Goal: Task Accomplishment & Management: Manage account settings

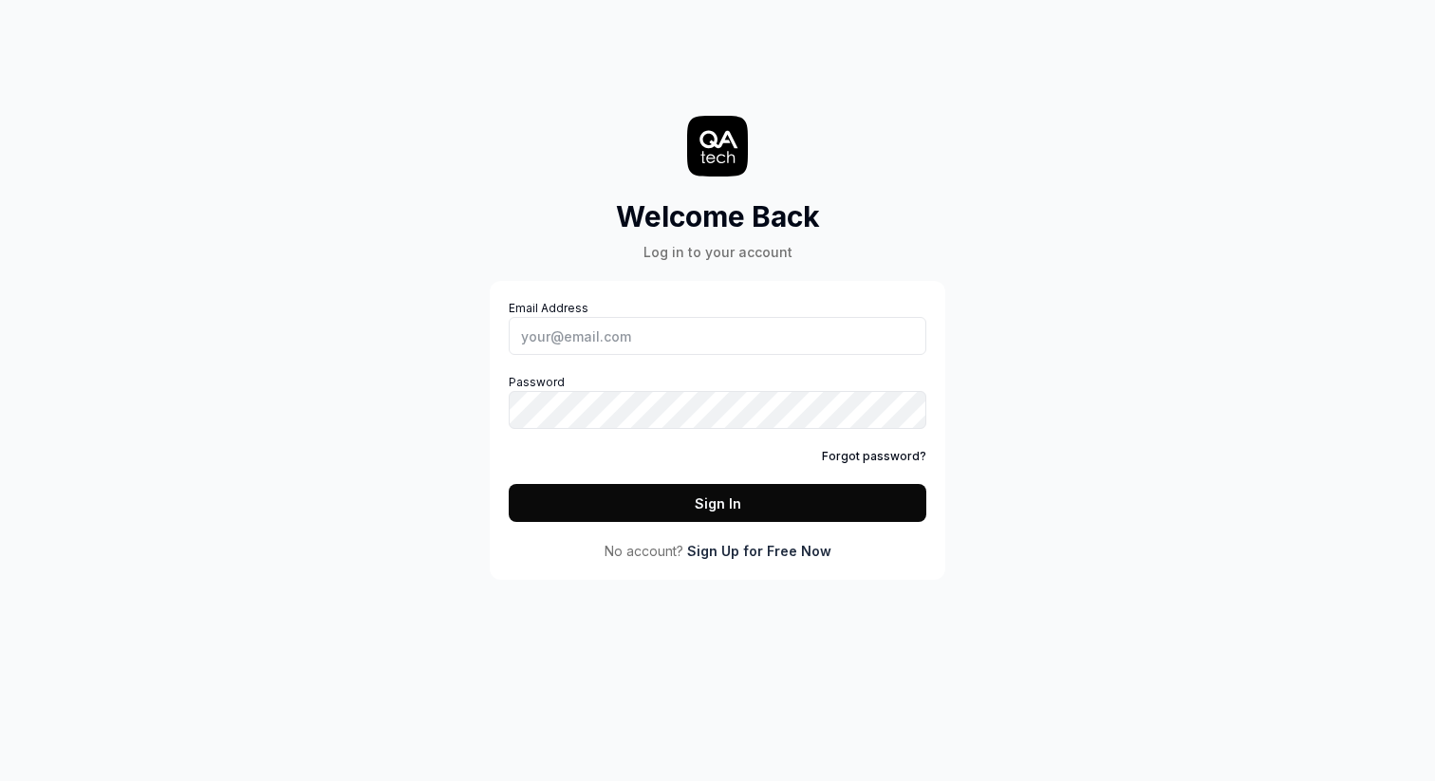
click at [718, 358] on div "Email Address Password Forgot password? Sign In" at bounding box center [717, 411] width 417 height 222
click at [728, 339] on input "Email Address" at bounding box center [717, 336] width 417 height 38
click at [0, 780] on com-1password-button at bounding box center [0, 781] width 0 height 0
type input "[PERSON_NAME][EMAIL_ADDRESS][DOMAIN_NAME]"
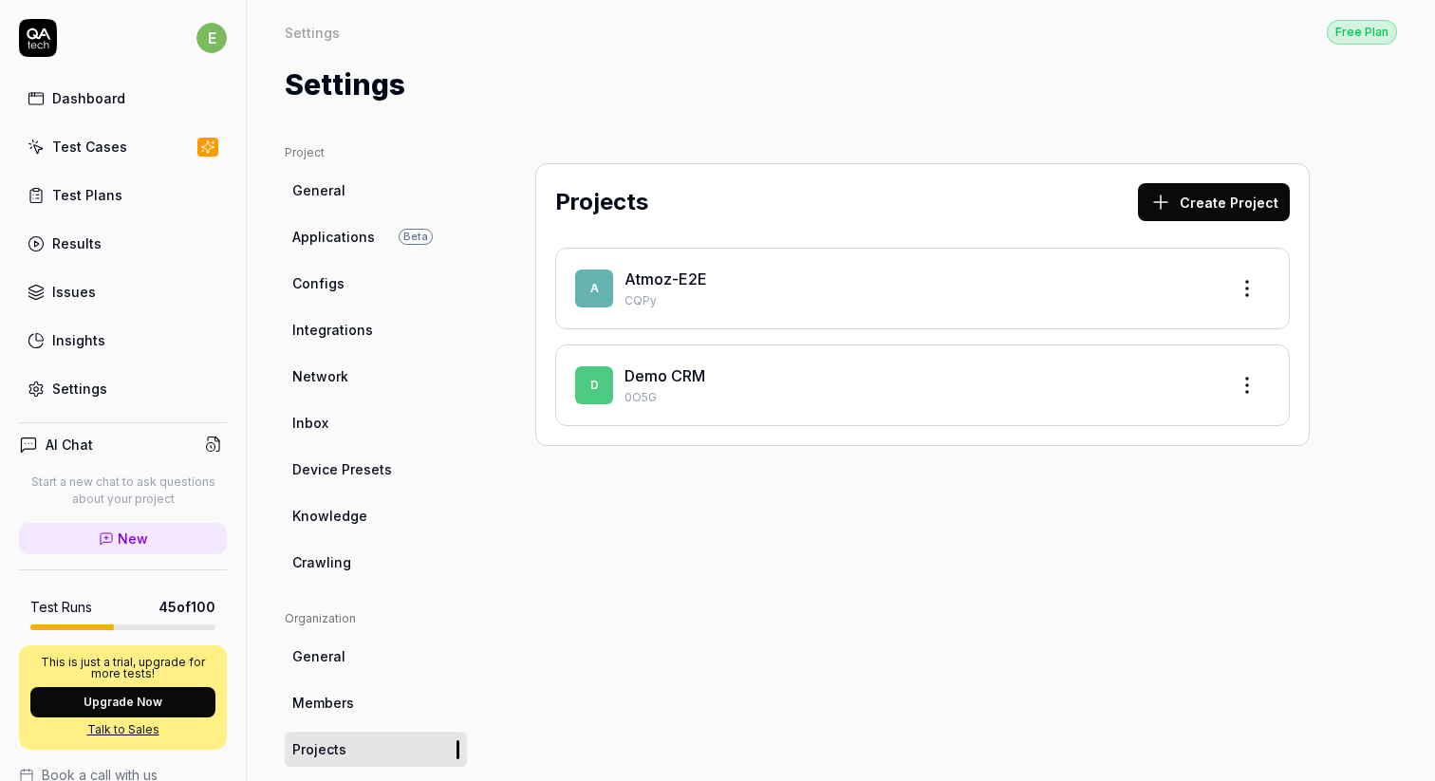
click at [690, 208] on div "Projects Create Project" at bounding box center [922, 206] width 734 height 46
click at [703, 205] on div "Projects Create Project" at bounding box center [922, 206] width 734 height 46
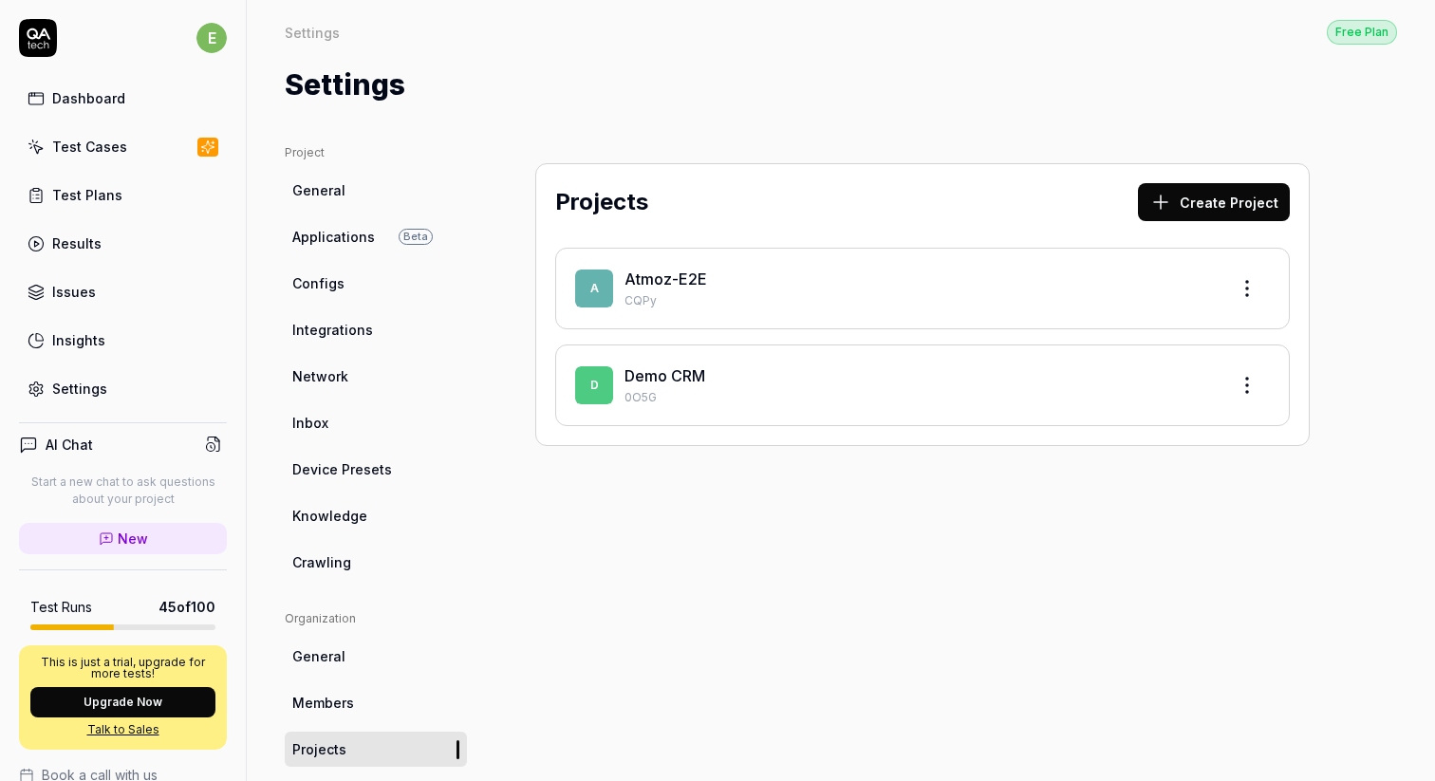
click at [703, 205] on div "Projects Create Project" at bounding box center [922, 206] width 734 height 46
click at [721, 202] on div "Projects Create Project" at bounding box center [922, 206] width 734 height 46
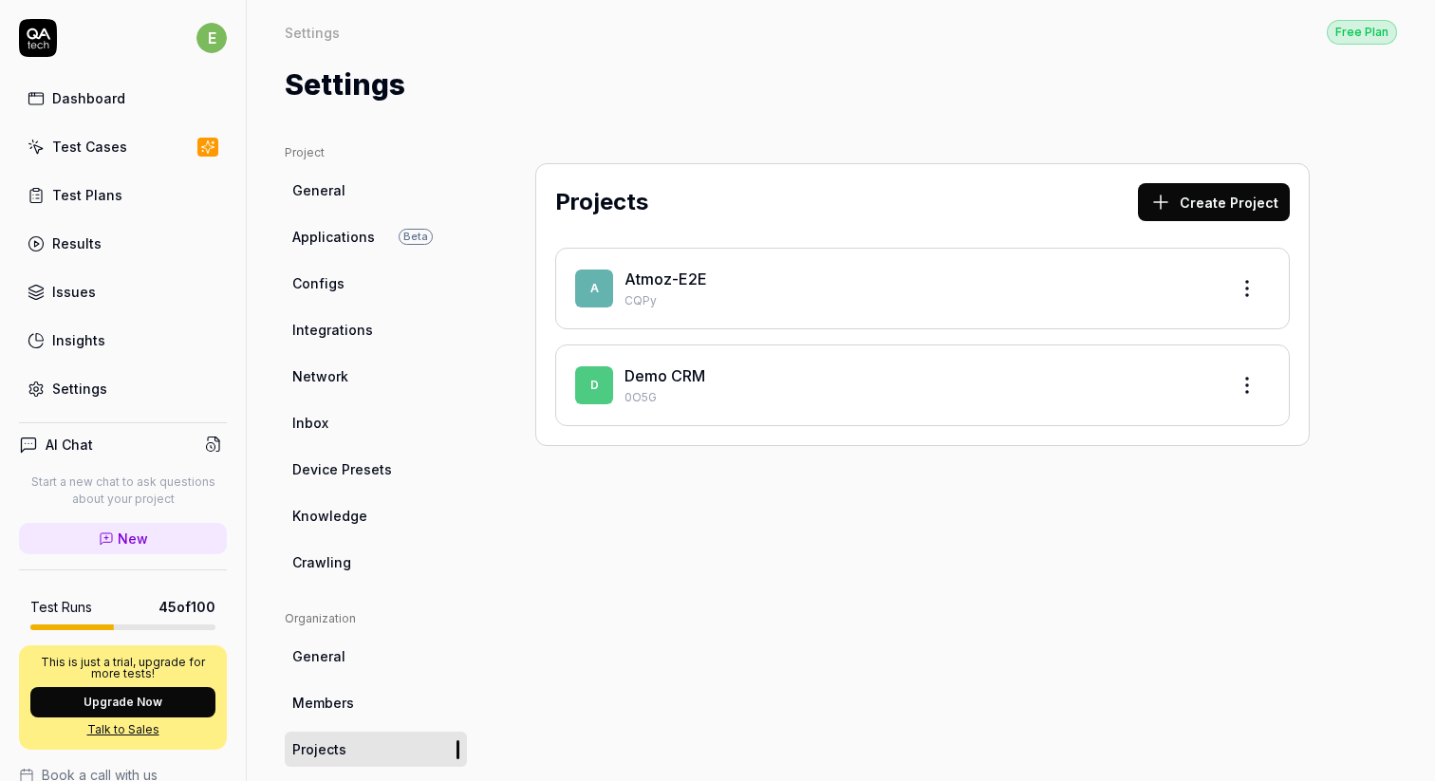
click at [721, 202] on div "Projects Create Project" at bounding box center [922, 206] width 734 height 46
click at [732, 201] on div "Projects Create Project" at bounding box center [922, 206] width 734 height 46
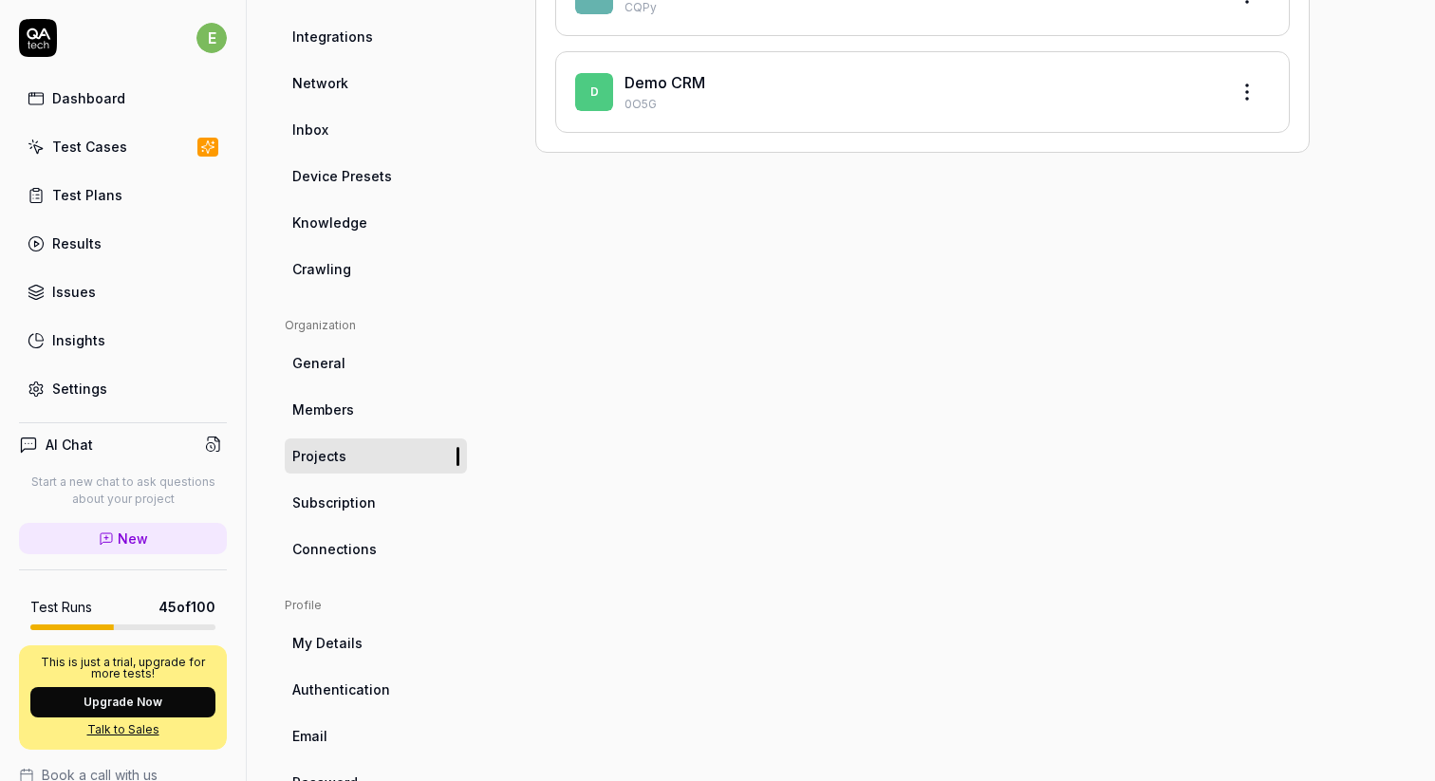
scroll to position [349, 0]
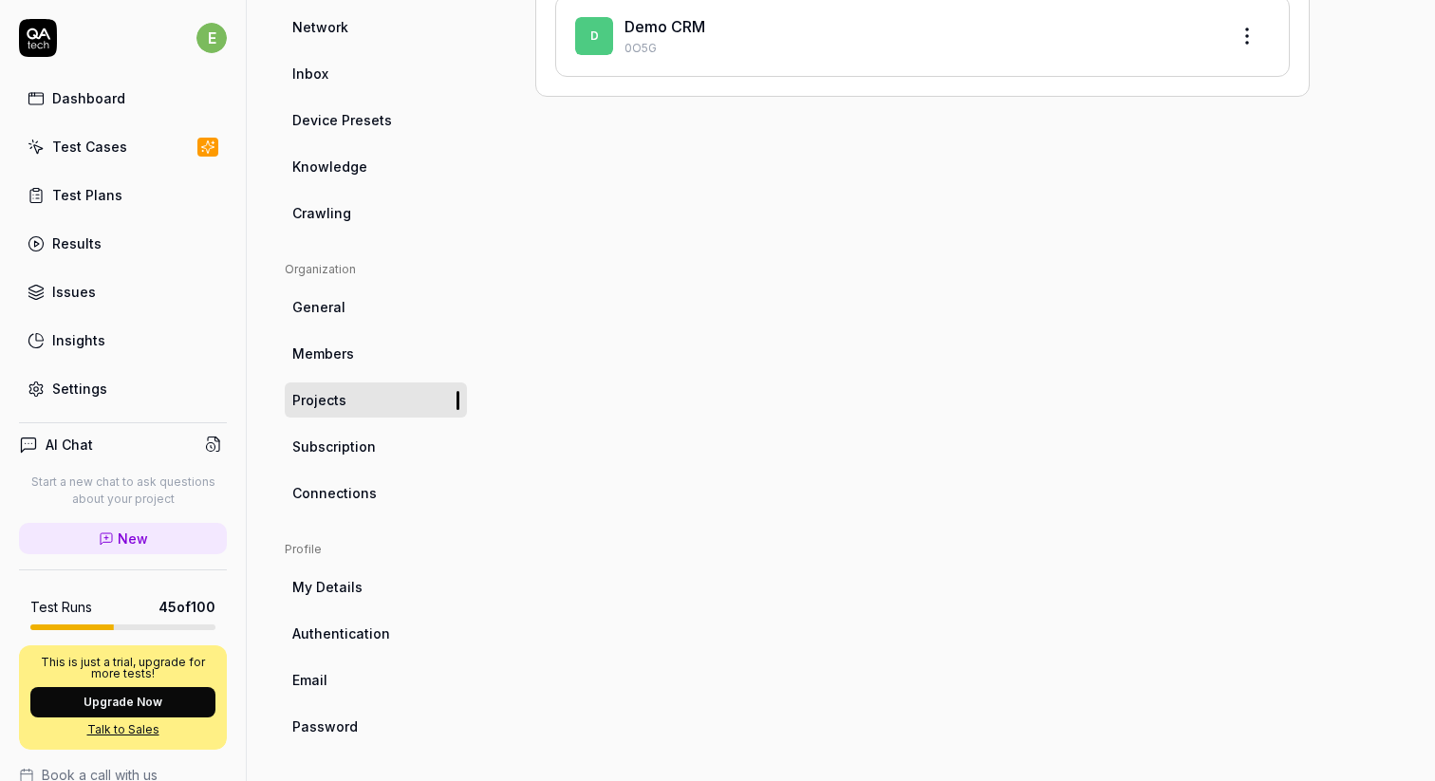
click at [147, 379] on link "Settings" at bounding box center [123, 388] width 208 height 37
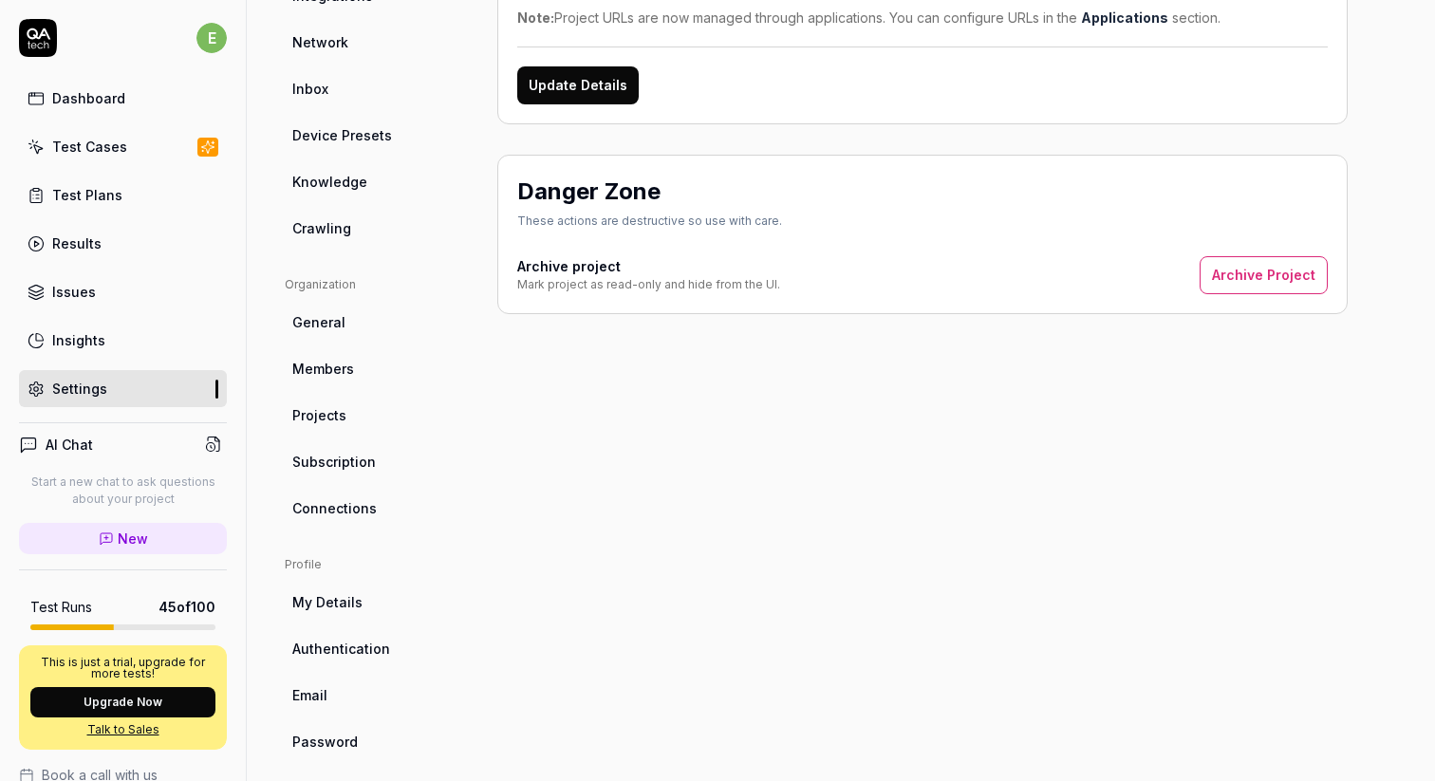
scroll to position [349, 0]
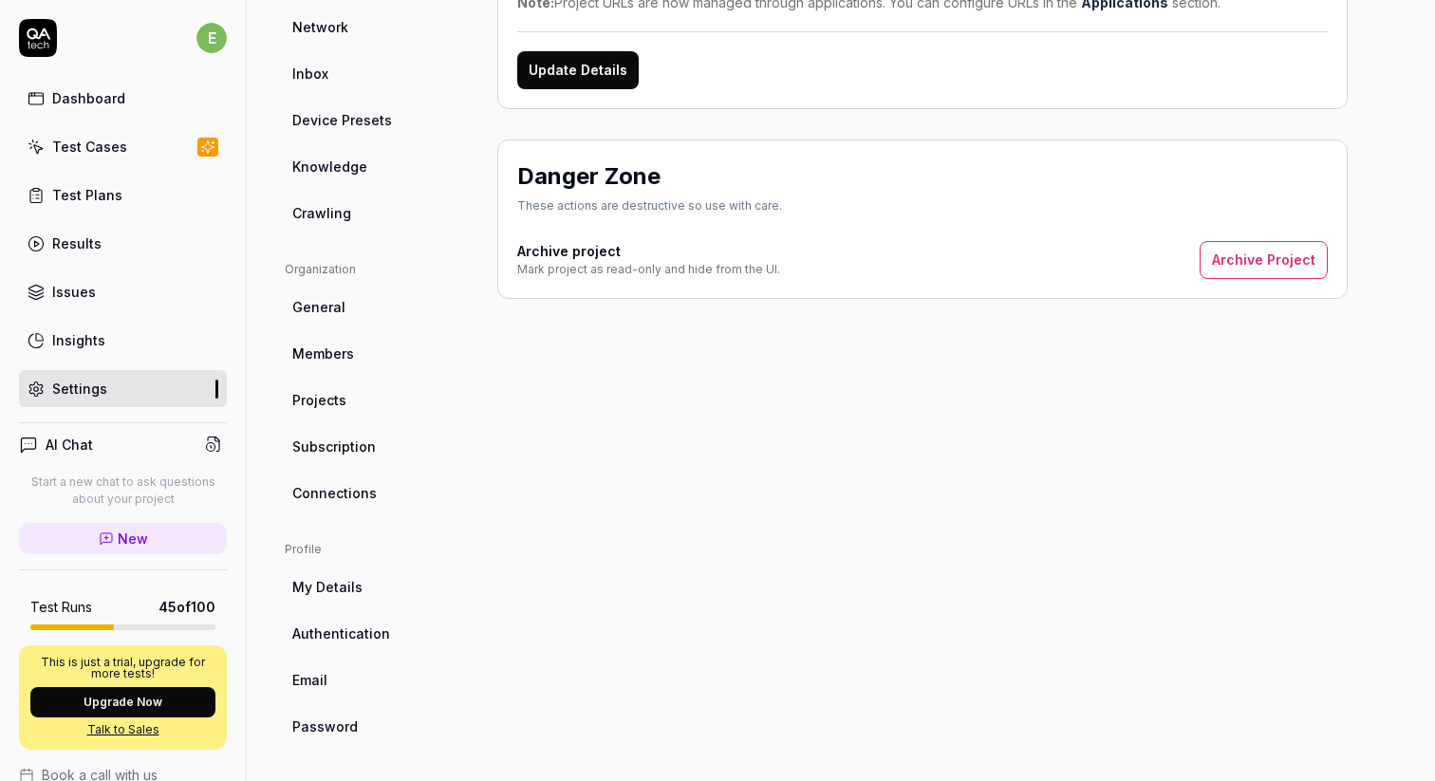
click at [409, 450] on link "Subscription" at bounding box center [376, 446] width 182 height 35
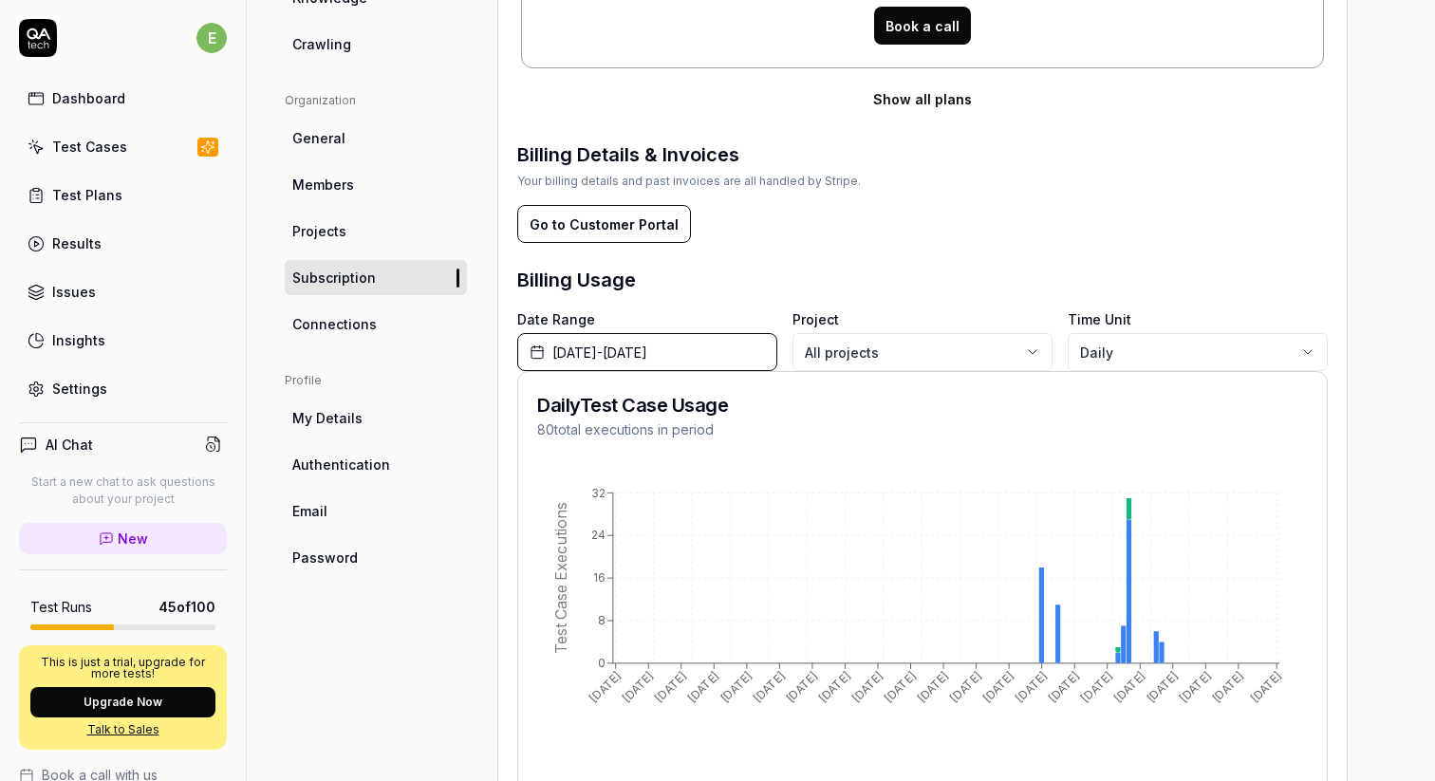
scroll to position [524, 0]
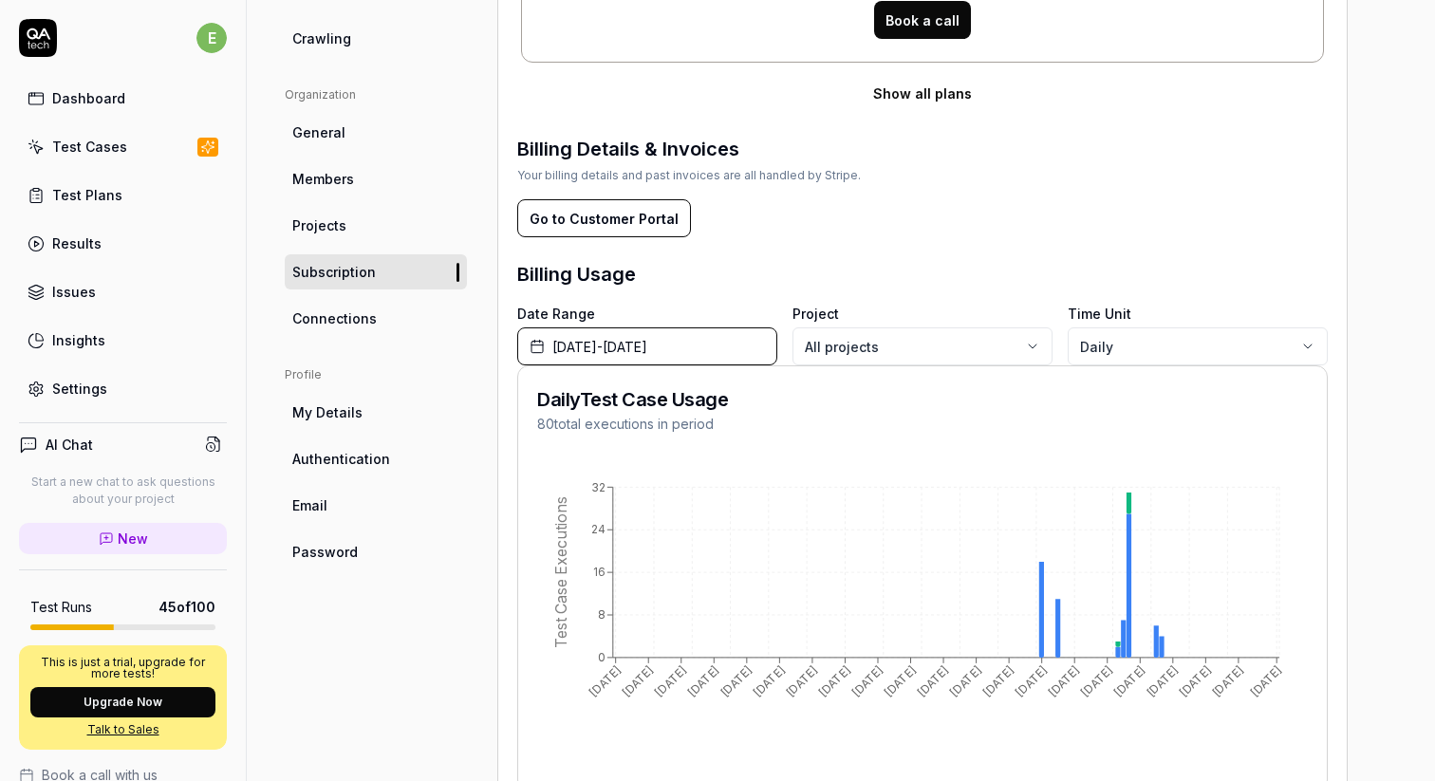
click at [618, 211] on button "Go to Customer Portal" at bounding box center [604, 218] width 174 height 38
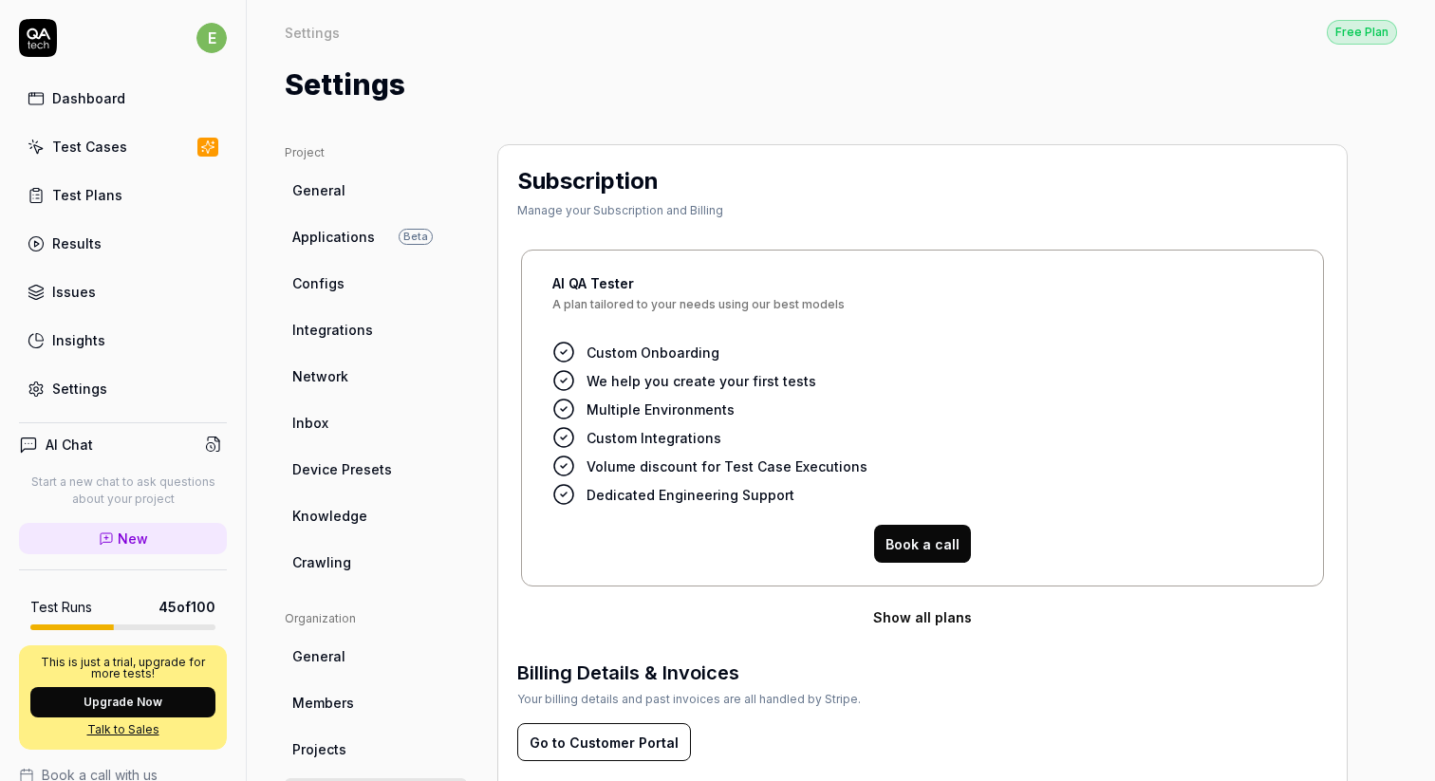
click at [427, 83] on div "Settings" at bounding box center [841, 85] width 1112 height 43
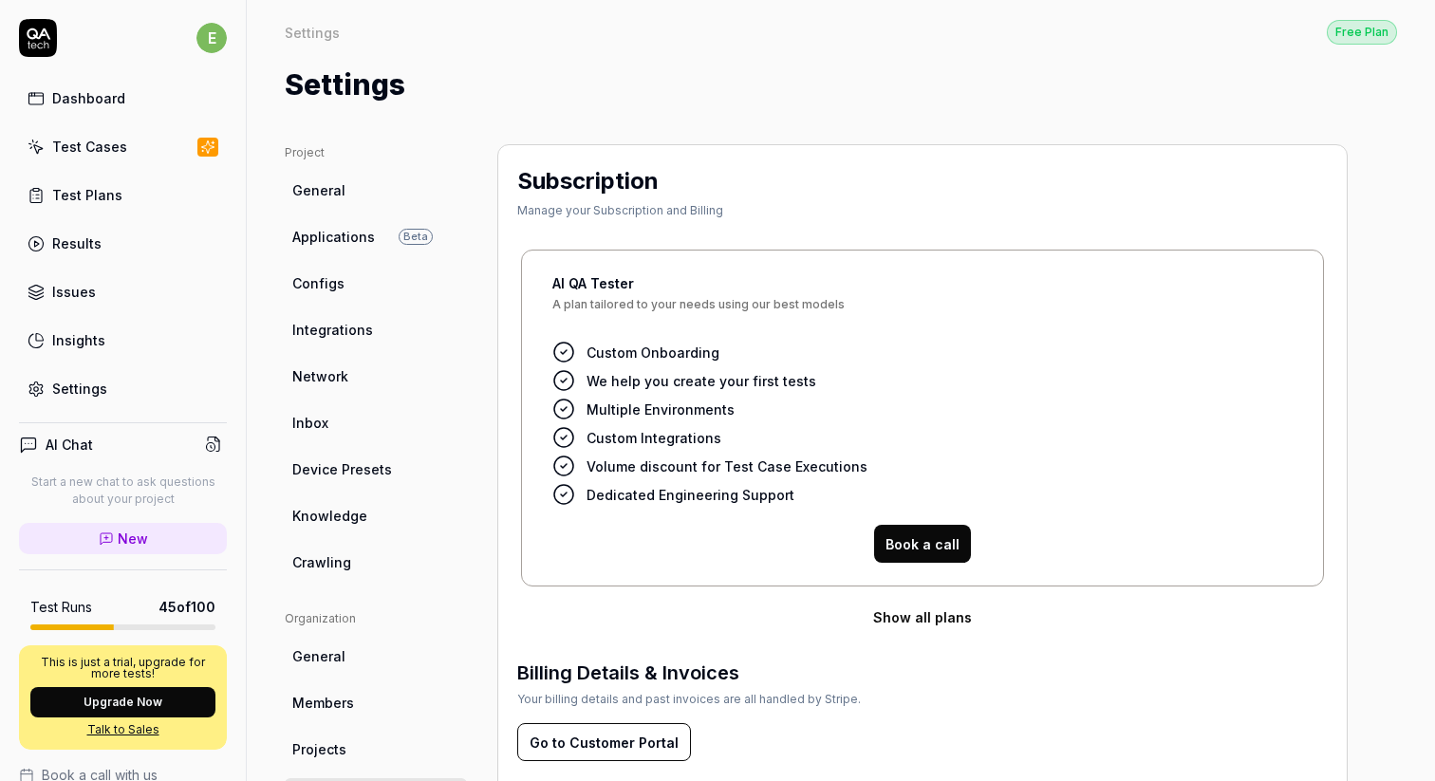
click at [427, 83] on div "Settings" at bounding box center [841, 85] width 1112 height 43
click at [447, 73] on div "Settings" at bounding box center [841, 85] width 1112 height 43
click at [891, 332] on div "AI QA Tester A plan tailored to your needs using our best models Custom Onboard…" at bounding box center [922, 418] width 803 height 337
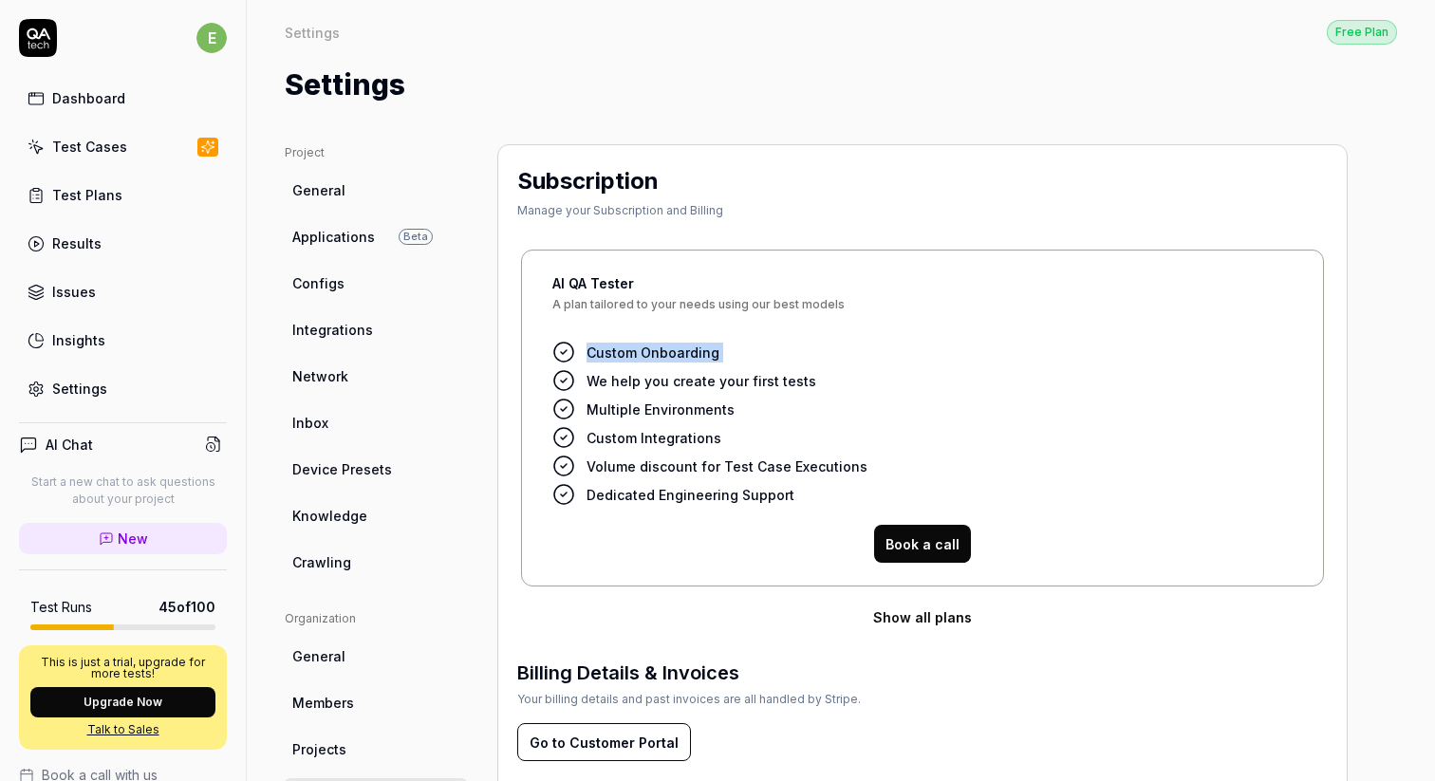
click at [897, 303] on span "A plan tailored to your needs using our best models" at bounding box center [922, 312] width 740 height 27
click at [905, 302] on span "A plan tailored to your needs using our best models" at bounding box center [922, 312] width 740 height 27
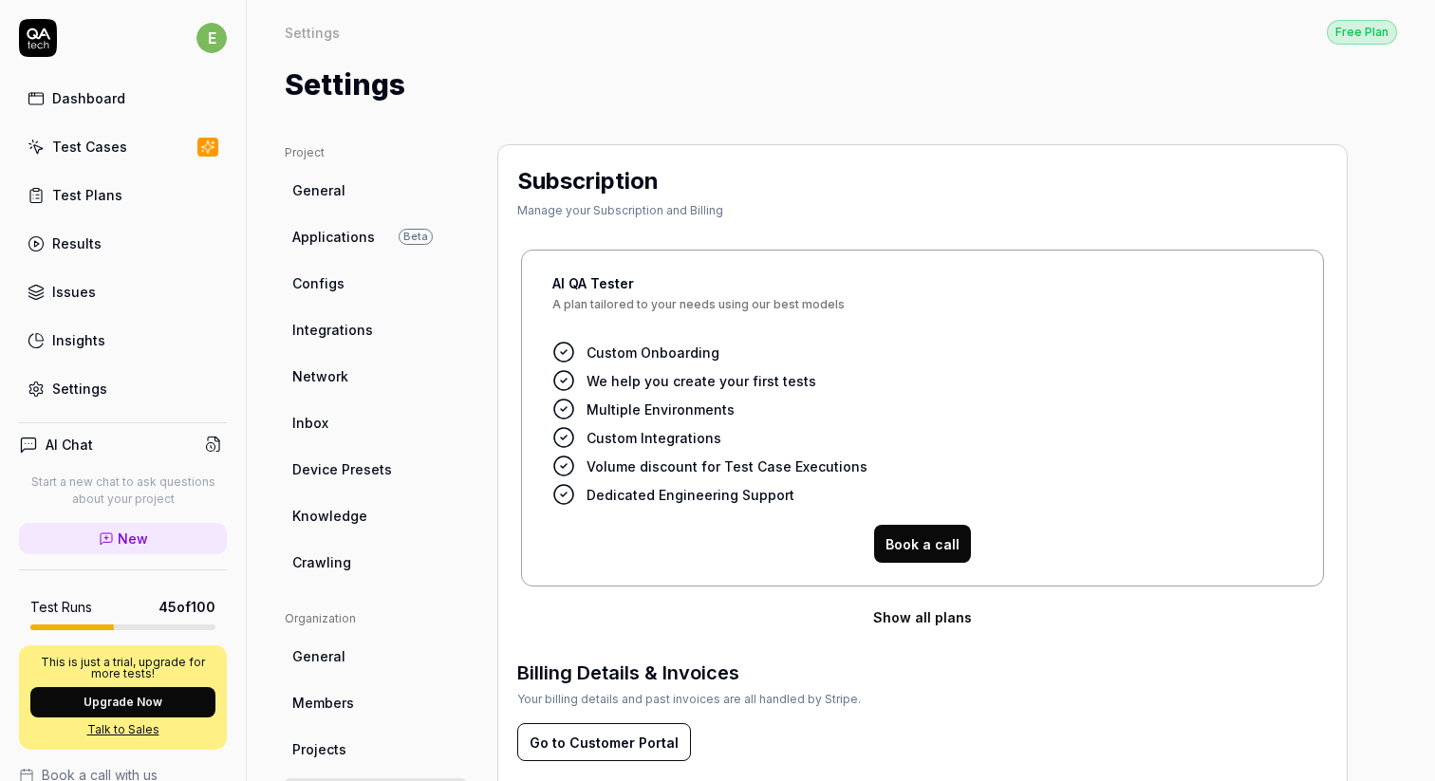
click at [818, 186] on div "Subscription Manage your Subscription and Billing" at bounding box center [922, 195] width 810 height 63
click at [856, 212] on div "Subscription Manage your Subscription and Billing" at bounding box center [922, 195] width 810 height 63
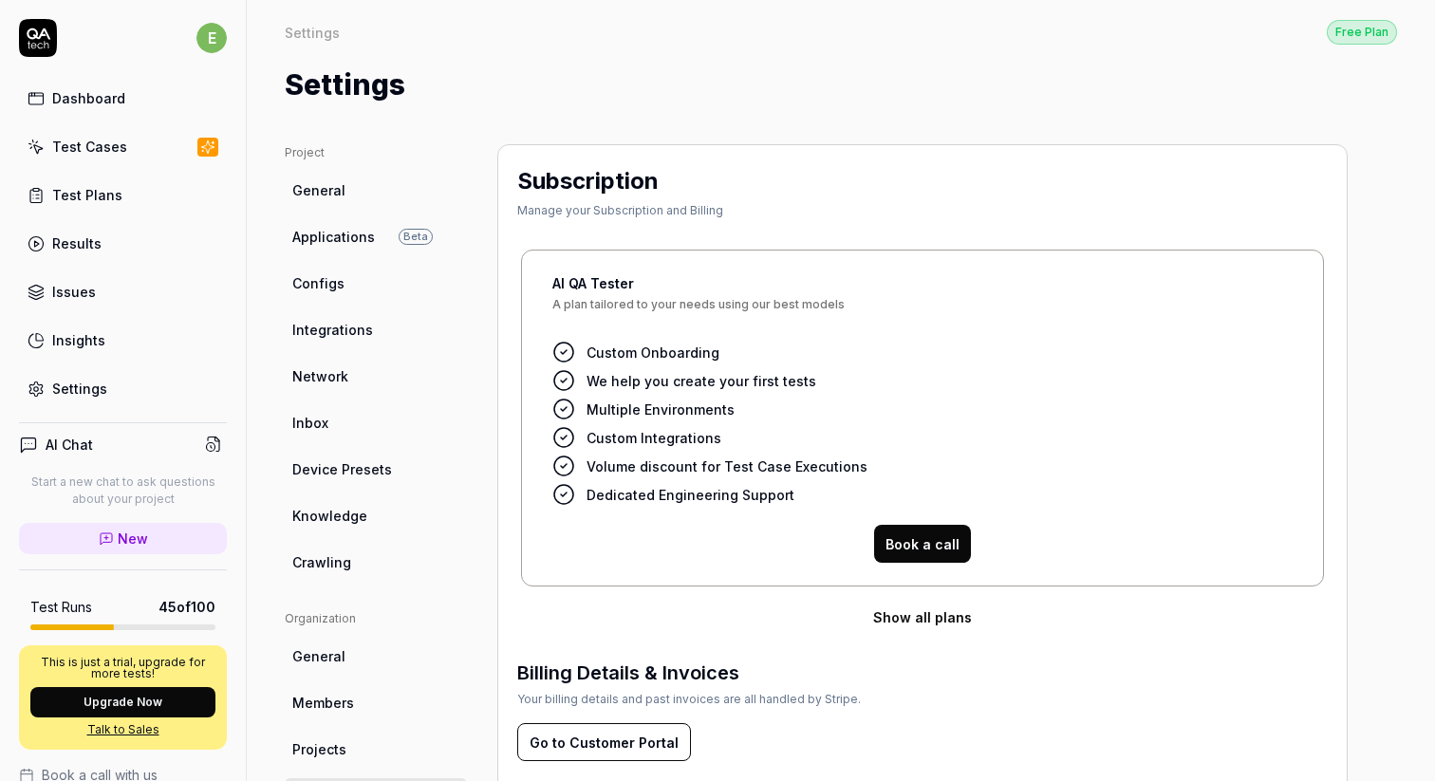
click at [856, 212] on div "Subscription Manage your Subscription and Billing" at bounding box center [922, 195] width 810 height 63
click at [851, 177] on div "Subscription Manage your Subscription and Billing" at bounding box center [922, 195] width 810 height 63
click at [877, 176] on div "Subscription Manage your Subscription and Billing" at bounding box center [922, 195] width 810 height 63
